Goal: Task Accomplishment & Management: Manage account settings

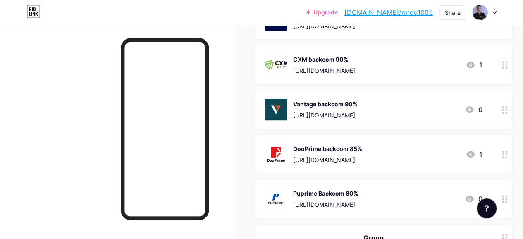
scroll to position [248, 0]
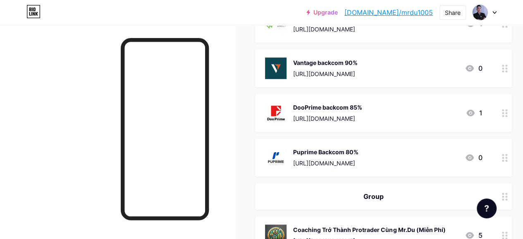
drag, startPoint x: 506, startPoint y: 157, endPoint x: 464, endPoint y: 162, distance: 42.5
click at [464, 162] on div "Puprime Backcom 80% [URL][DOMAIN_NAME] 0" at bounding box center [373, 158] width 217 height 22
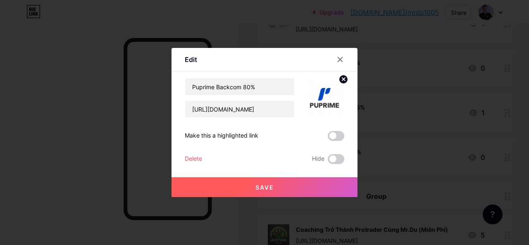
click at [244, 160] on div "Delete Hide" at bounding box center [265, 159] width 160 height 10
click at [192, 156] on div "Delete" at bounding box center [193, 159] width 17 height 10
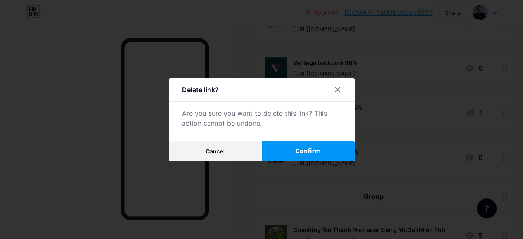
click at [309, 156] on span "Confirm" at bounding box center [308, 151] width 26 height 9
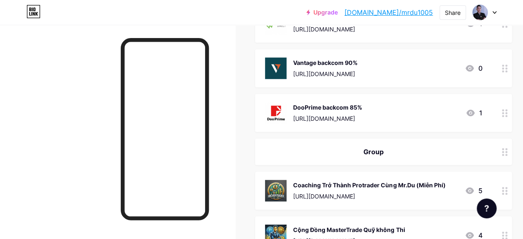
click at [507, 109] on circle at bounding box center [506, 110] width 2 height 2
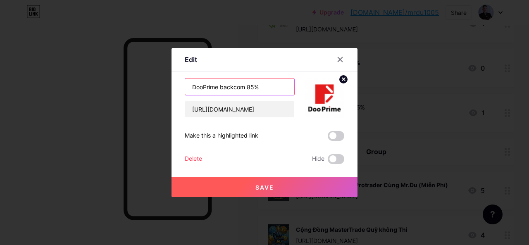
click at [256, 88] on input "DooPrime backcom 85%" at bounding box center [239, 87] width 109 height 17
type input "DooPrime backcom 99%"
click at [287, 189] on button "Save" at bounding box center [265, 187] width 186 height 20
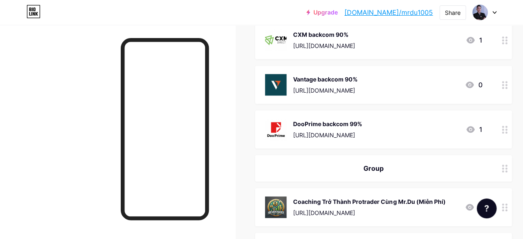
scroll to position [207, 0]
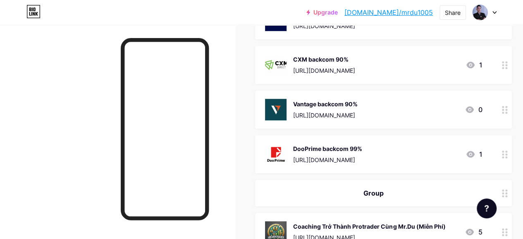
click at [506, 104] on div at bounding box center [505, 110] width 14 height 38
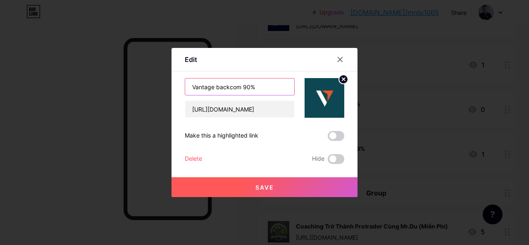
click at [249, 88] on input "Vantage backcom 90%" at bounding box center [239, 87] width 109 height 17
type input "Vantage backcom 99%"
click at [297, 184] on button "Save" at bounding box center [265, 187] width 186 height 20
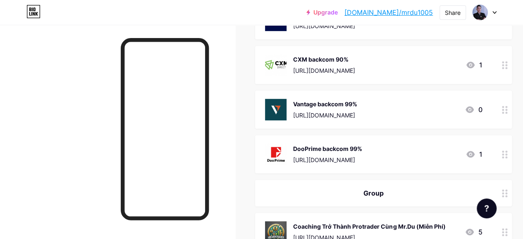
click at [505, 59] on div at bounding box center [505, 65] width 14 height 38
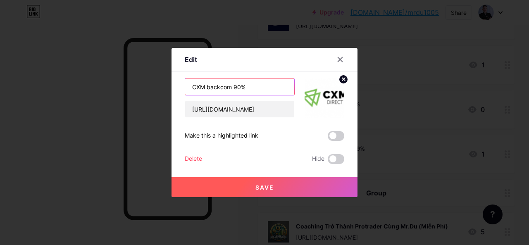
click at [240, 87] on input "CXM backcom 90%" at bounding box center [239, 87] width 109 height 17
type input "CXM backcom 99%"
click at [273, 182] on button "Save" at bounding box center [265, 187] width 186 height 20
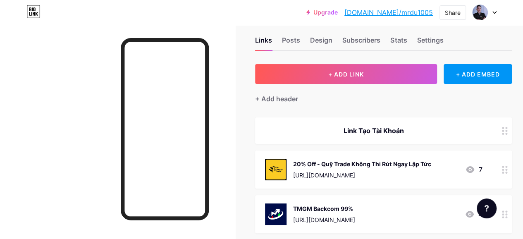
scroll to position [0, 0]
